Goal: Find specific fact: Find specific fact

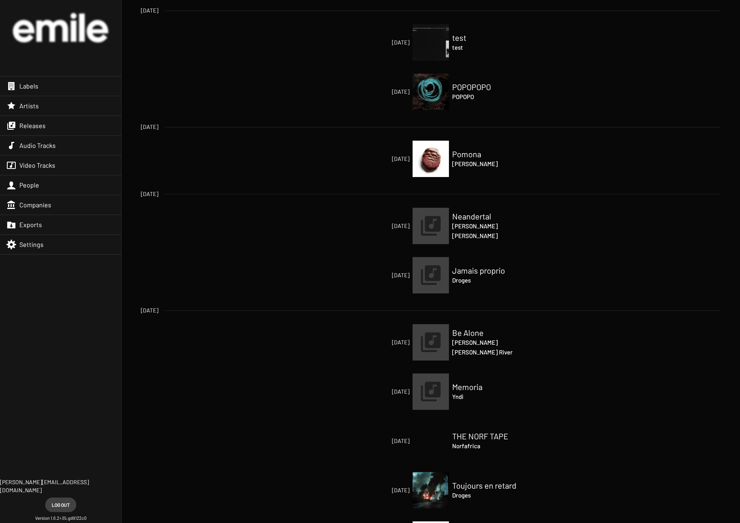
click at [50, 129] on div "Releases" at bounding box center [60, 125] width 121 height 19
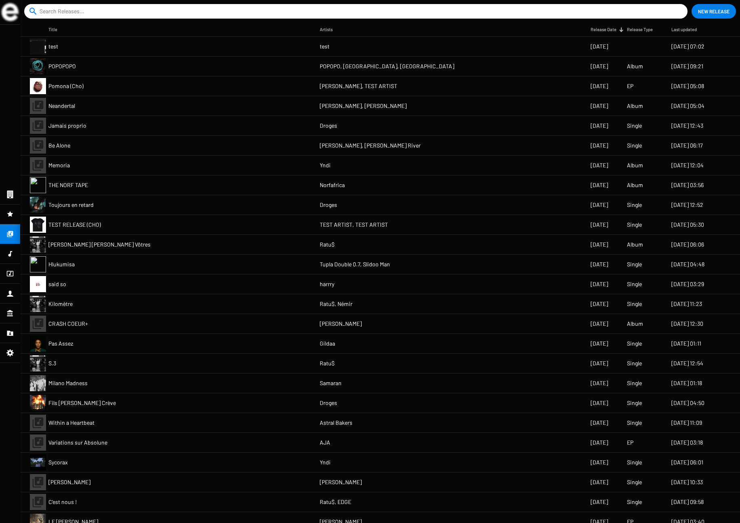
click at [84, 67] on mat-cell "POPOPOPO" at bounding box center [183, 66] width 271 height 19
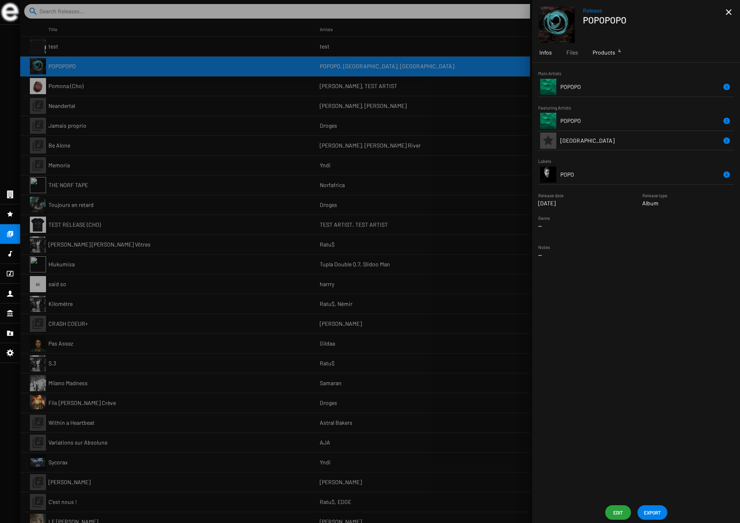
click at [607, 55] on span "Products 4" at bounding box center [604, 52] width 23 height 8
click at [594, 158] on td "POPO001LP" at bounding box center [598, 159] width 76 height 19
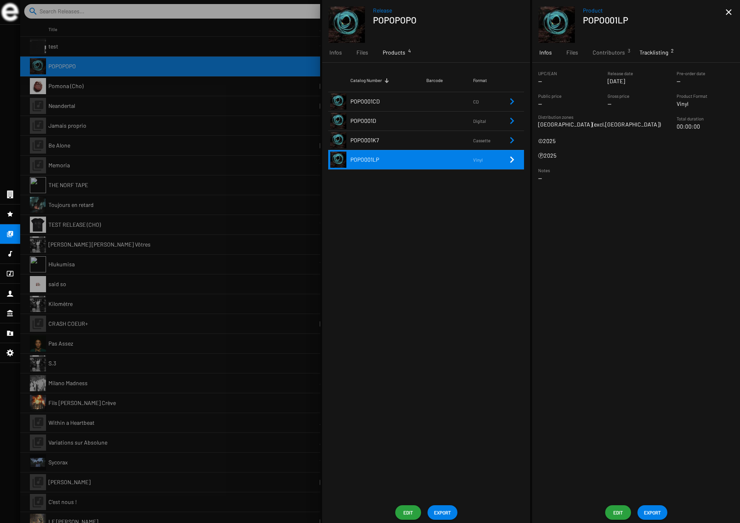
click at [667, 53] on div "Tracklisting 2" at bounding box center [653, 52] width 43 height 19
click at [147, 133] on div at bounding box center [380, 261] width 720 height 523
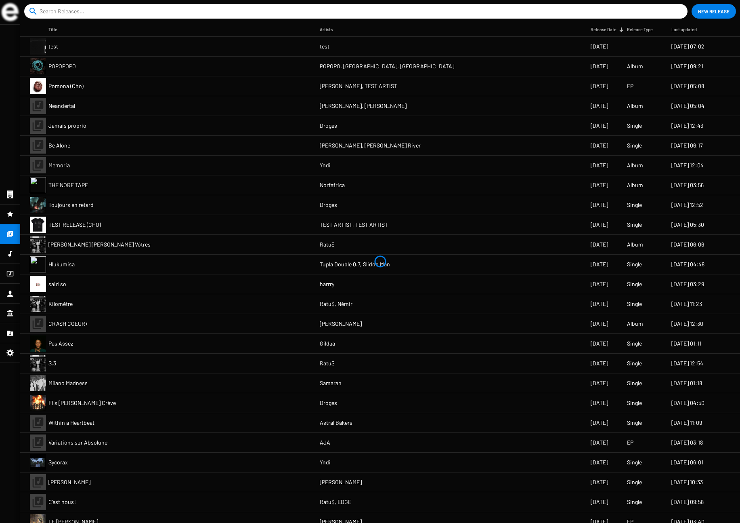
scroll to position [504, 0]
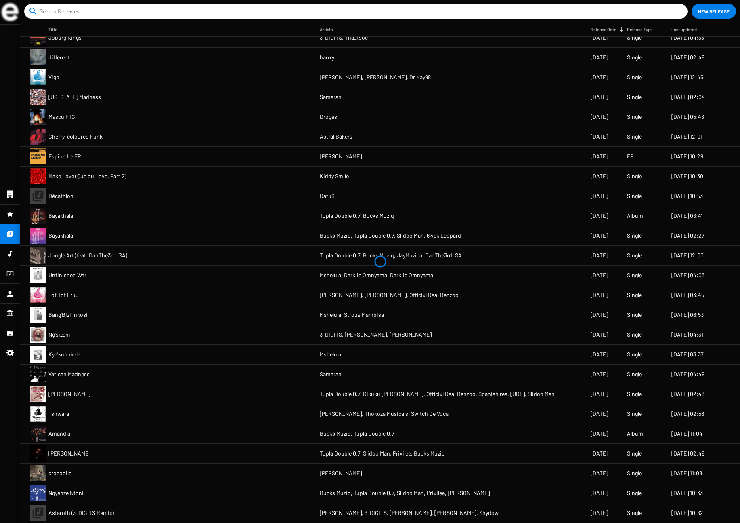
click at [84, 238] on mat-cell "Bayakhala" at bounding box center [183, 235] width 271 height 19
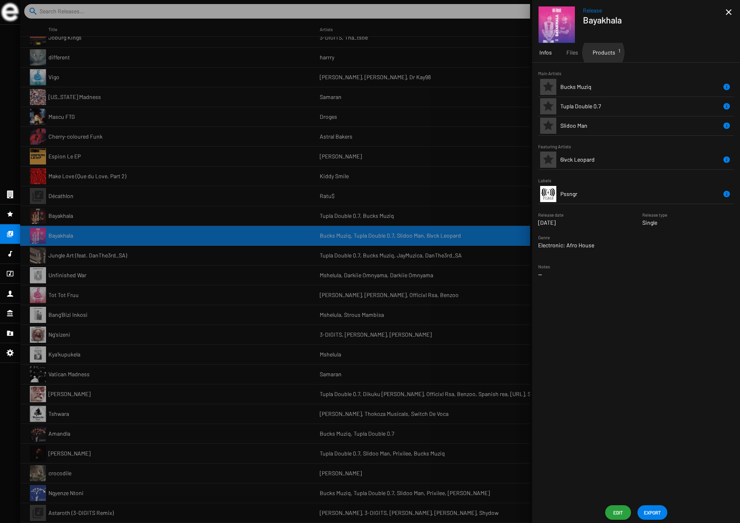
click at [603, 52] on span "Products 1" at bounding box center [604, 52] width 23 height 8
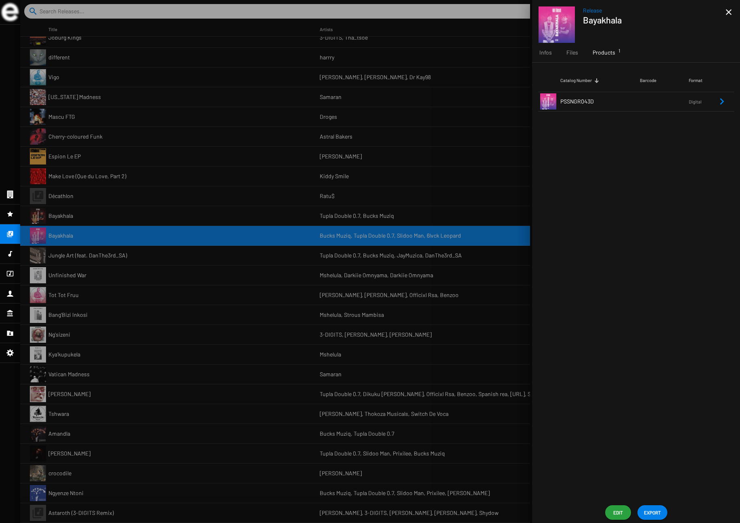
click at [114, 281] on div at bounding box center [380, 261] width 720 height 523
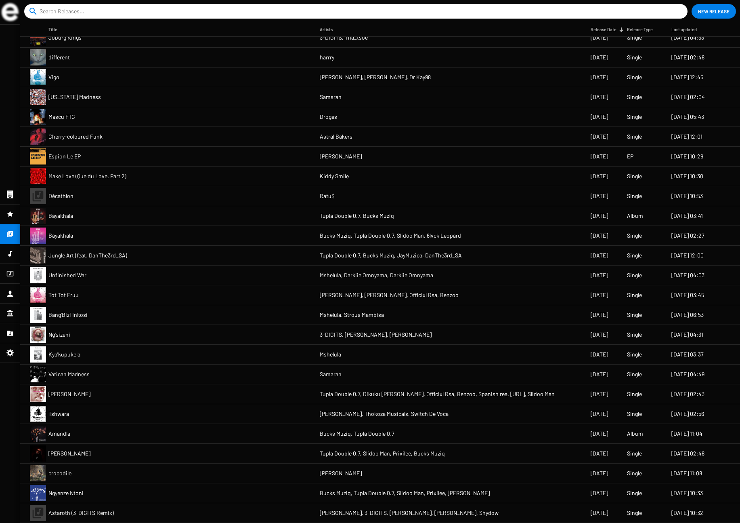
click at [118, 274] on mat-cell "Unfinished War" at bounding box center [183, 274] width 271 height 19
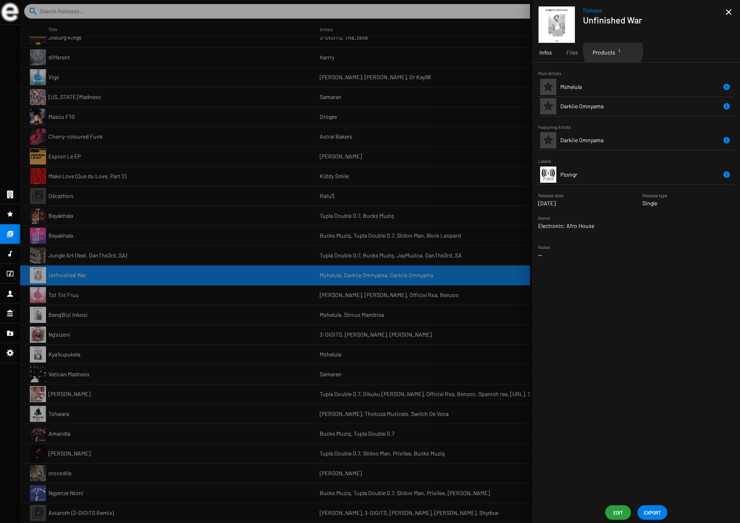
click at [613, 50] on span "Products 1" at bounding box center [604, 52] width 23 height 8
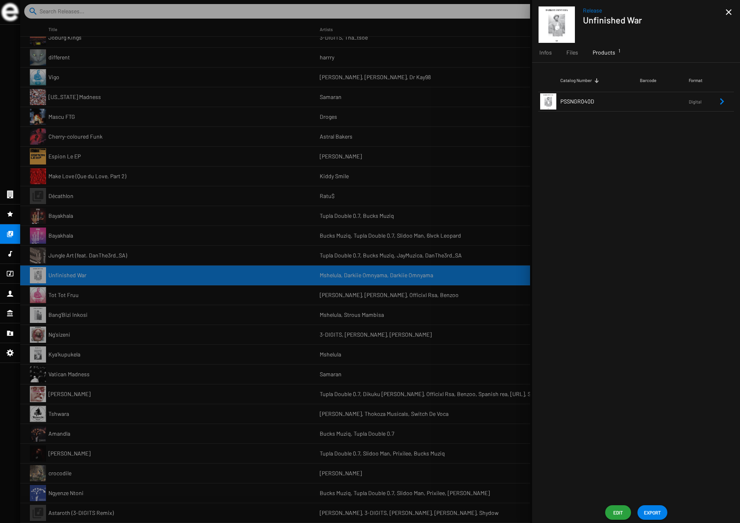
drag, startPoint x: 132, startPoint y: 346, endPoint x: 172, endPoint y: 307, distance: 56.5
click at [132, 345] on div at bounding box center [380, 261] width 720 height 523
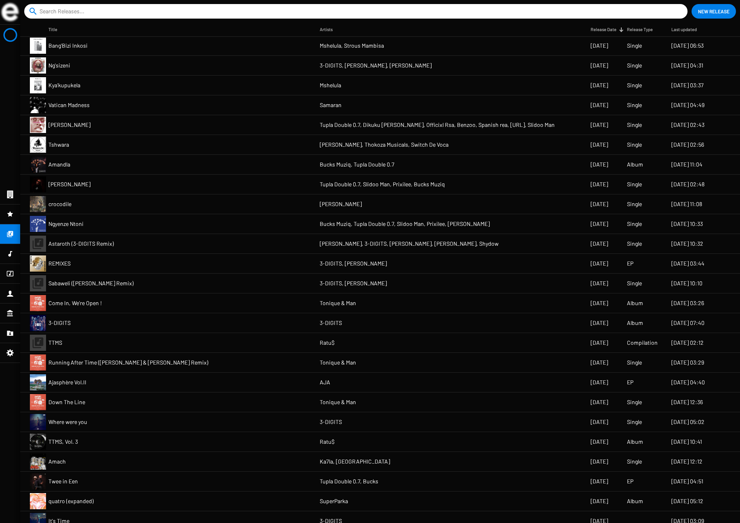
scroll to position [812, 0]
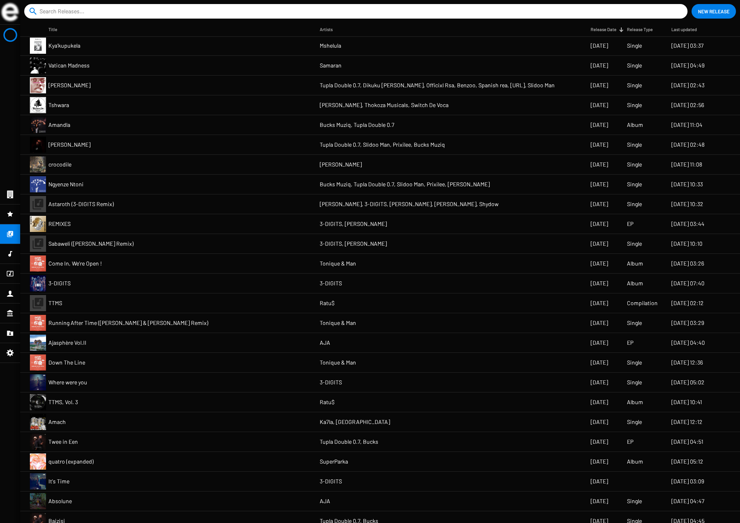
click at [106, 247] on span "Sabaweli ([PERSON_NAME] Remix)" at bounding box center [90, 243] width 85 height 8
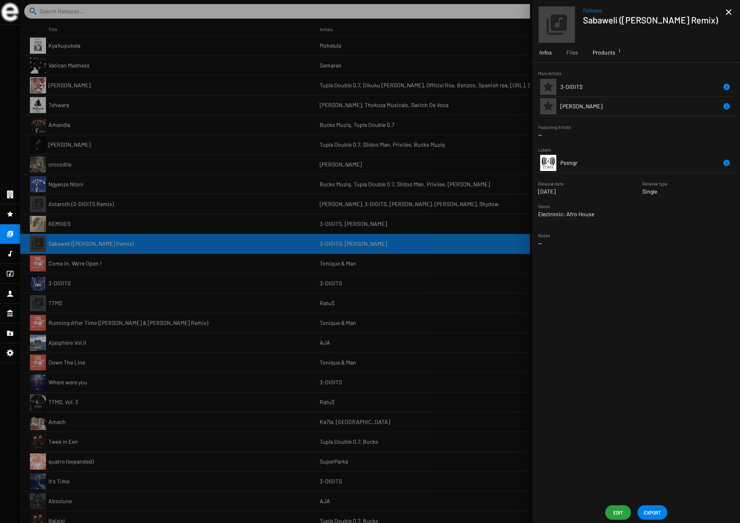
click at [611, 55] on span "Products 1" at bounding box center [604, 52] width 23 height 8
click at [167, 269] on div at bounding box center [380, 261] width 720 height 523
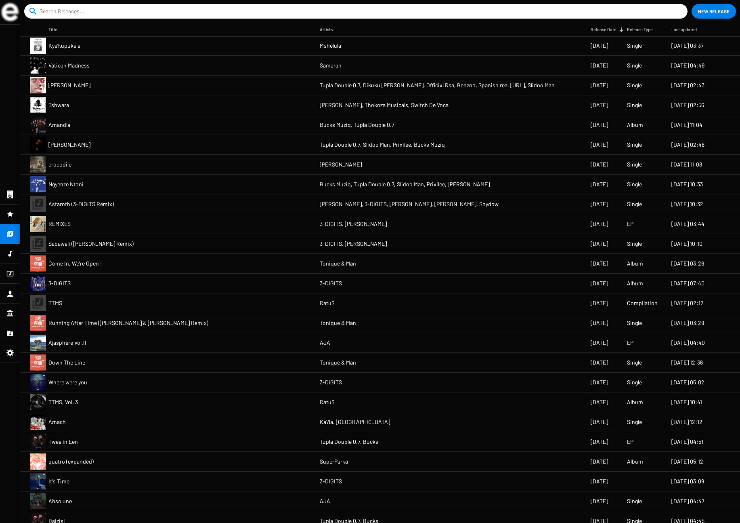
click at [57, 15] on input at bounding box center [358, 11] width 636 height 15
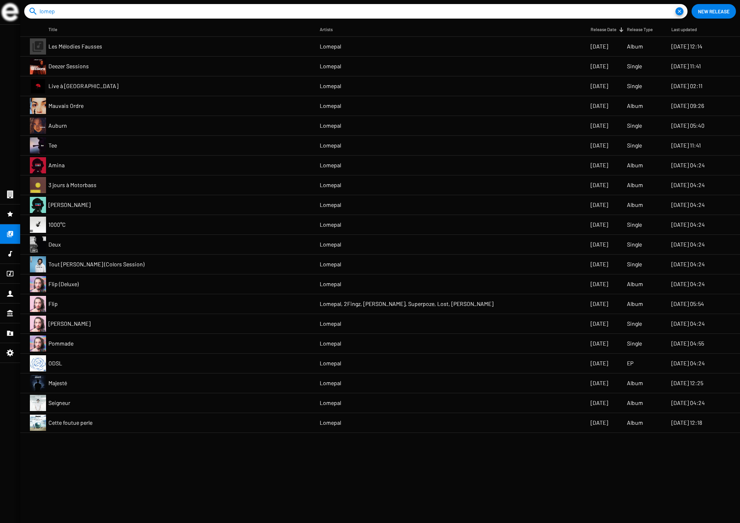
type input "lomep"
click at [69, 167] on mat-cell "Amina" at bounding box center [183, 164] width 271 height 19
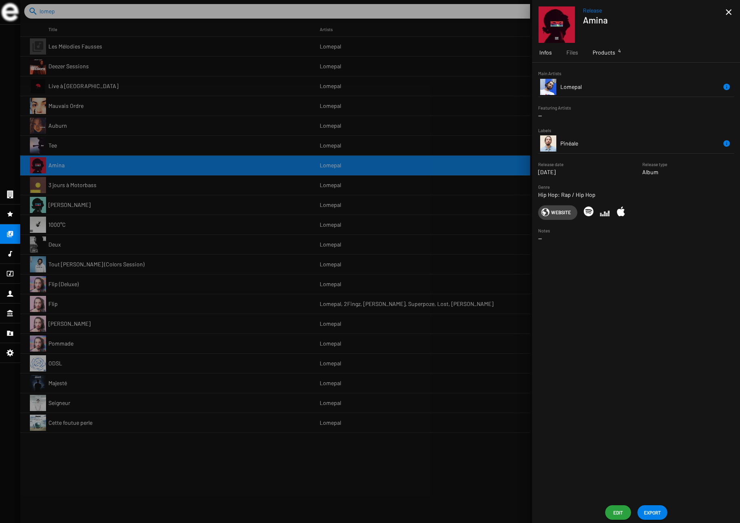
click at [618, 56] on div "Products 4" at bounding box center [604, 52] width 37 height 19
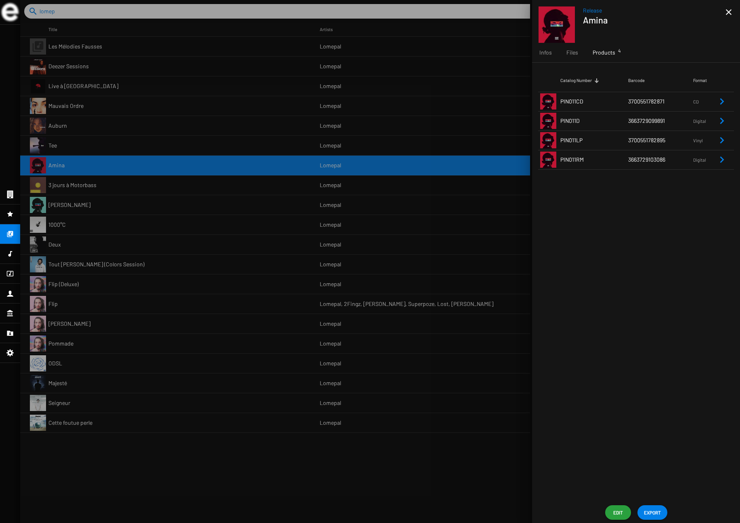
click at [575, 138] on span "PIN011LP" at bounding box center [571, 139] width 22 height 7
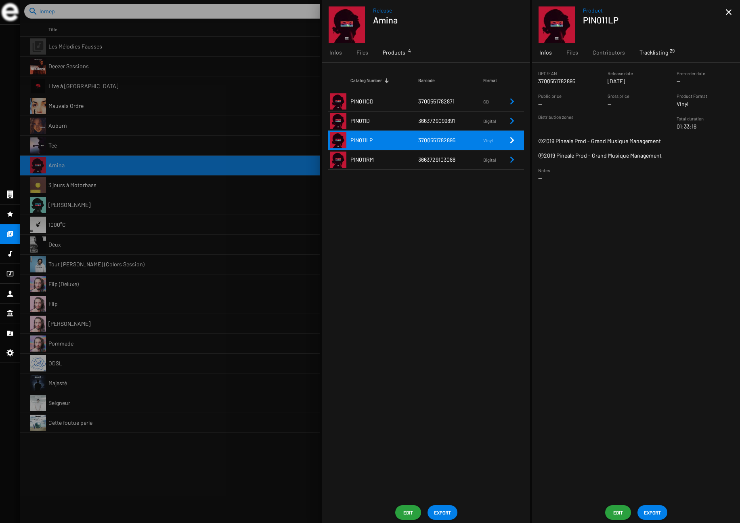
click at [657, 52] on span "Tracklisting 29" at bounding box center [654, 52] width 29 height 8
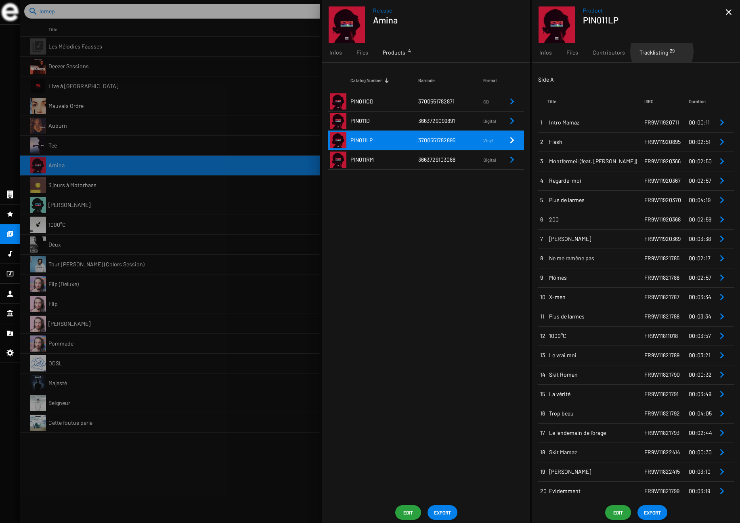
click at [660, 51] on span "Tracklisting 29" at bounding box center [654, 52] width 29 height 8
drag, startPoint x: 584, startPoint y: 20, endPoint x: 633, endPoint y: 21, distance: 49.3
click at [633, 21] on h1 "PIN011LP" at bounding box center [651, 20] width 136 height 10
copy h1 "PIN011LP"
